Goal: Information Seeking & Learning: Learn about a topic

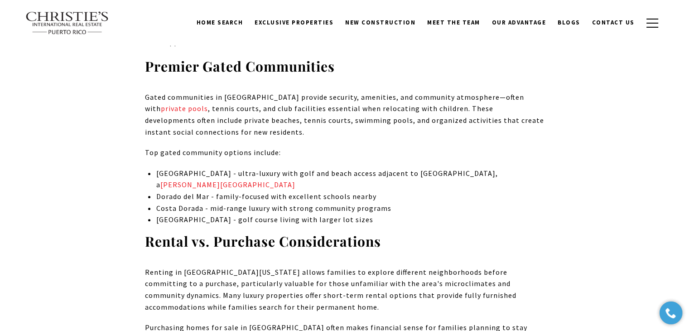
scroll to position [1285, 0]
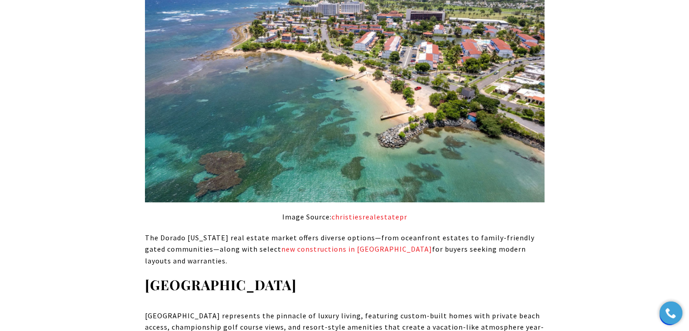
scroll to position [4465, 0]
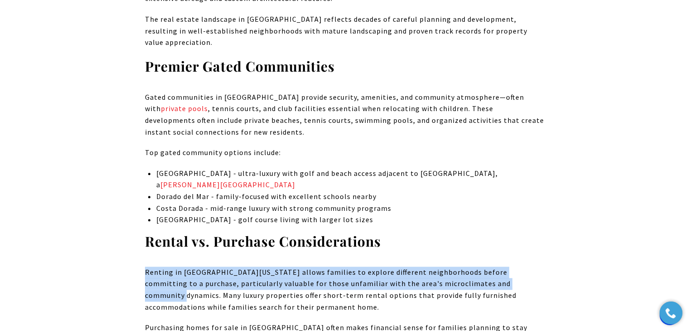
drag, startPoint x: 483, startPoint y: 177, endPoint x: 101, endPoint y: 155, distance: 382.4
click at [101, 155] on div "Dorado is among [US_STATE]’s most sought-after family destinations, combining l…" at bounding box center [345, 20] width 634 height 8182
copy p "Renting in [GEOGRAPHIC_DATA][US_STATE] allows families to explore different nei…"
